Goal: Navigation & Orientation: Find specific page/section

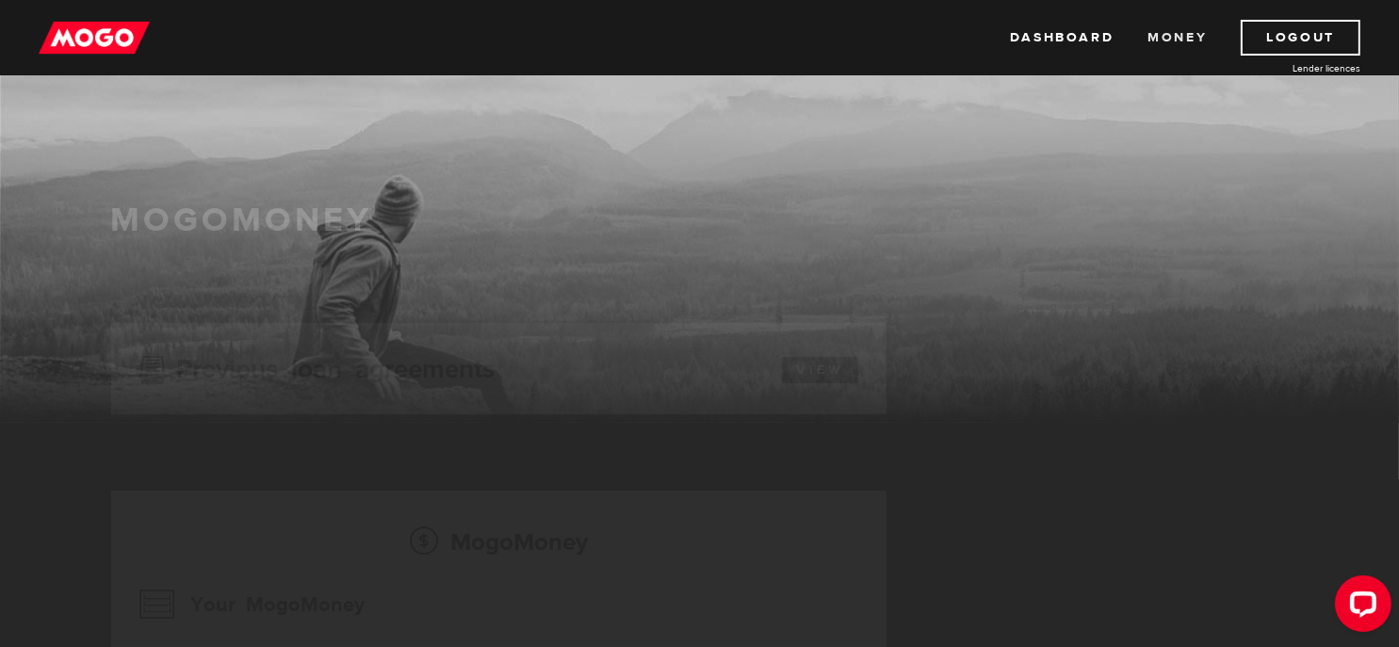
click at [1178, 43] on link "Money" at bounding box center [1176, 38] width 59 height 36
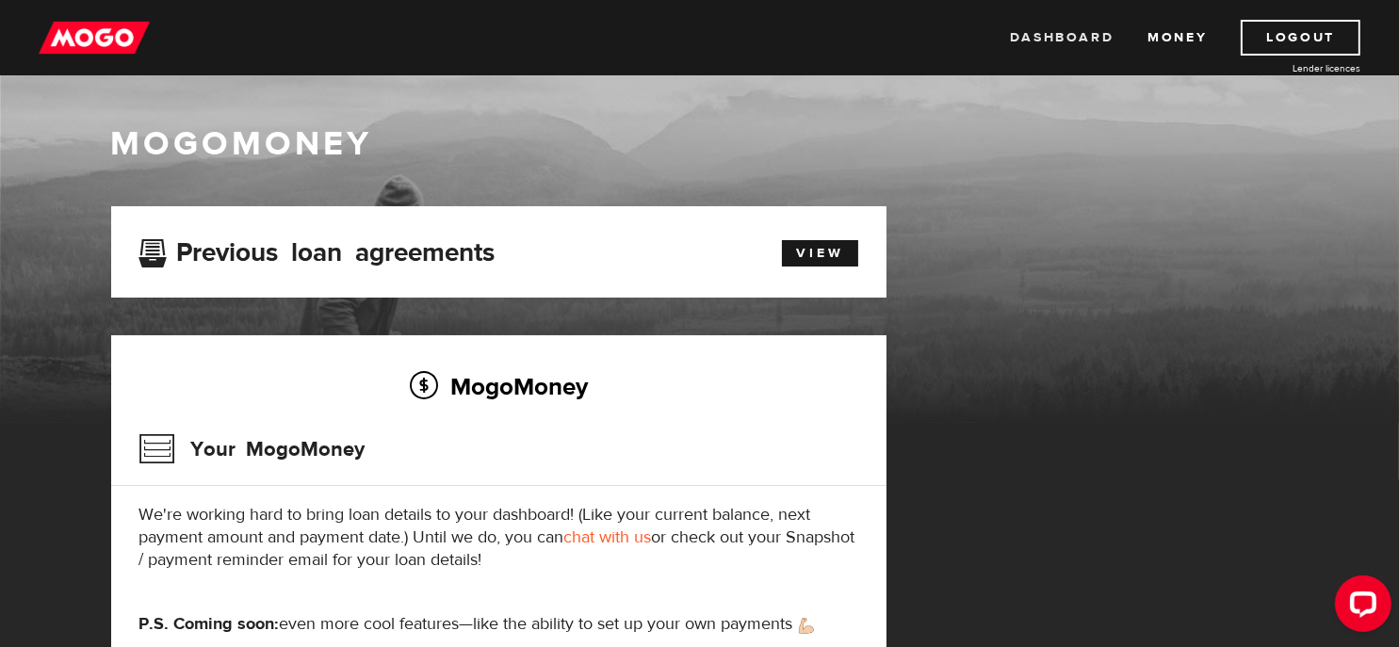
click at [1022, 43] on link "Dashboard" at bounding box center [1062, 38] width 104 height 36
click at [1063, 40] on link "Dashboard" at bounding box center [1062, 38] width 104 height 36
